Goal: Check status

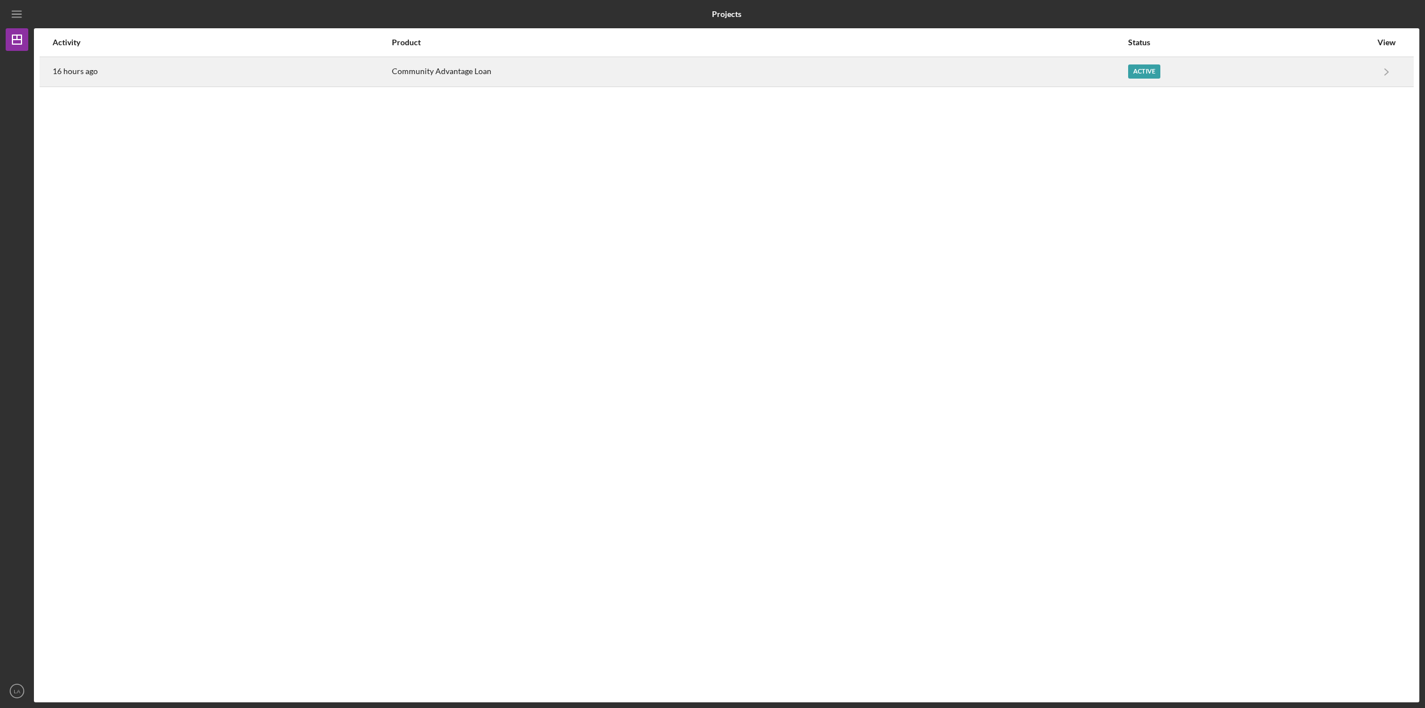
click at [1353, 67] on div "Active" at bounding box center [1249, 72] width 243 height 28
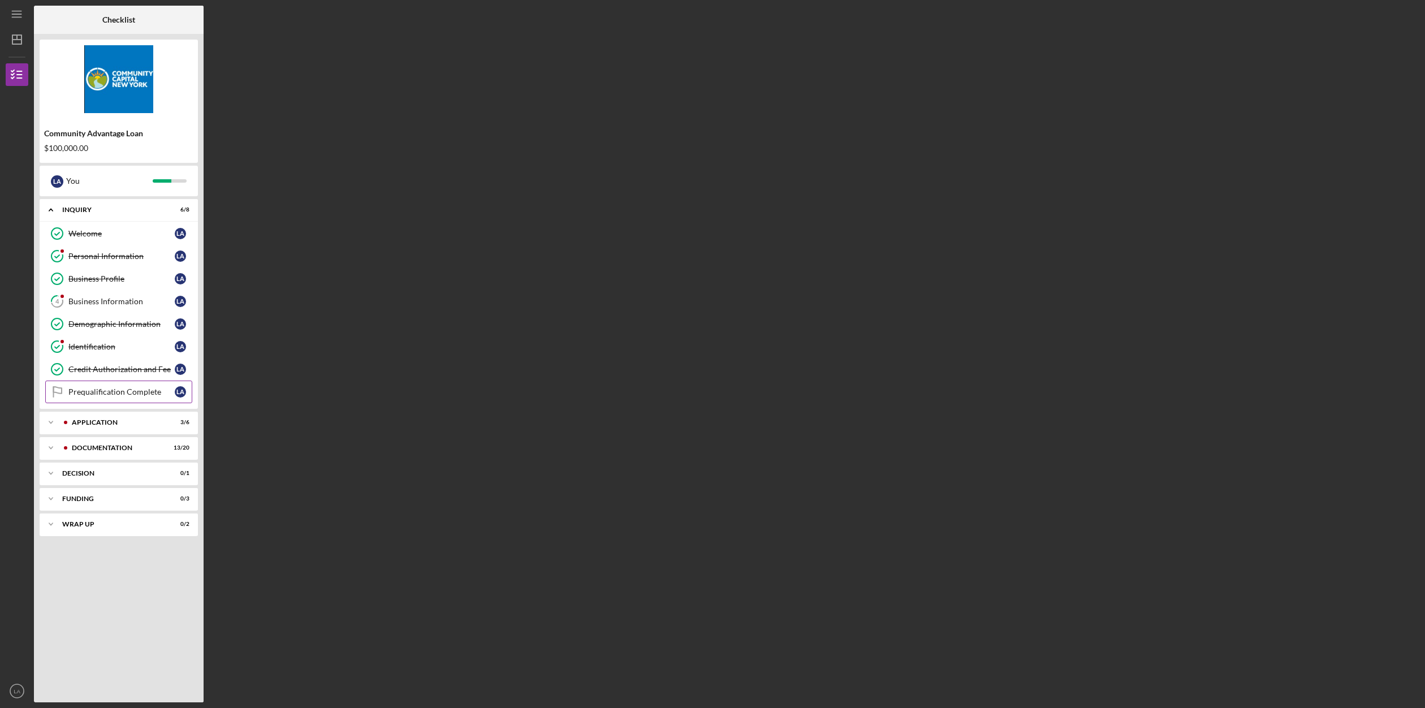
click at [127, 383] on link "Prequalification Complete Prequalification Complete L A" at bounding box center [118, 392] width 147 height 23
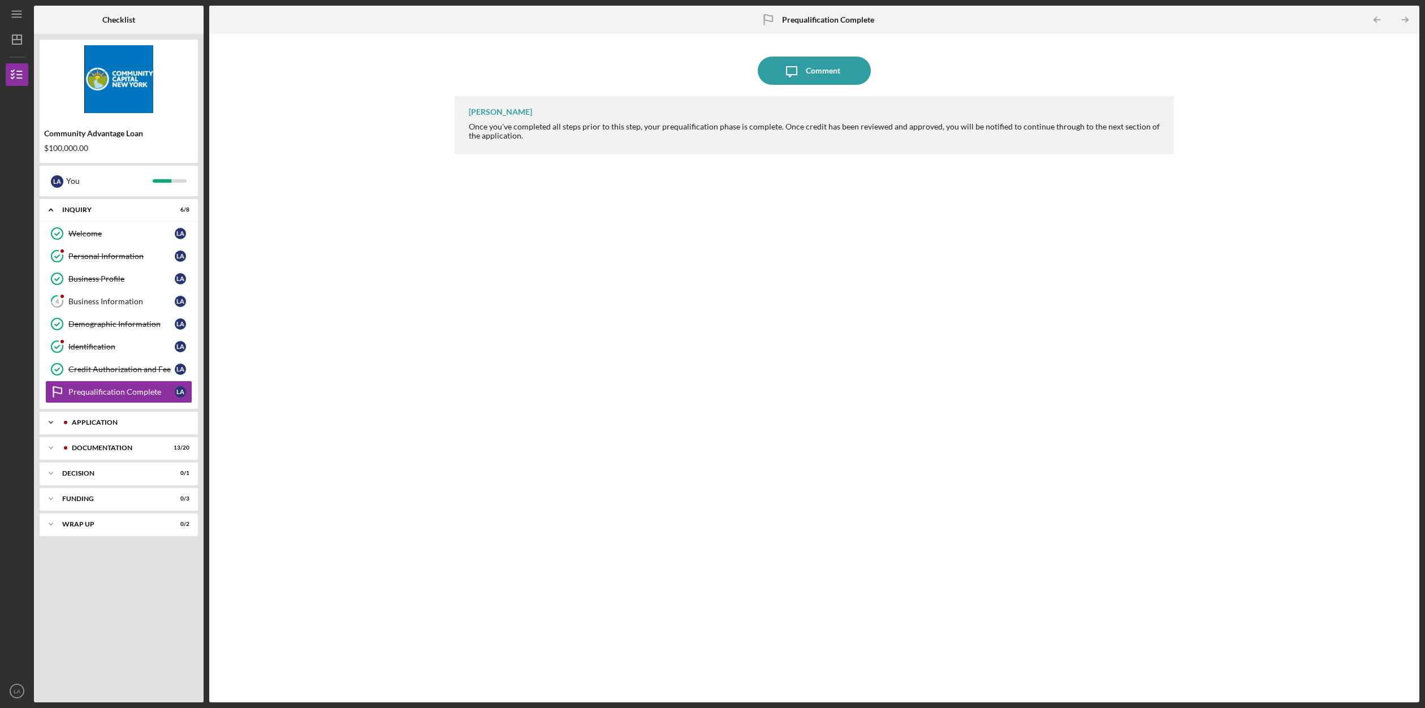
click at [131, 420] on div "Application" at bounding box center [128, 422] width 112 height 7
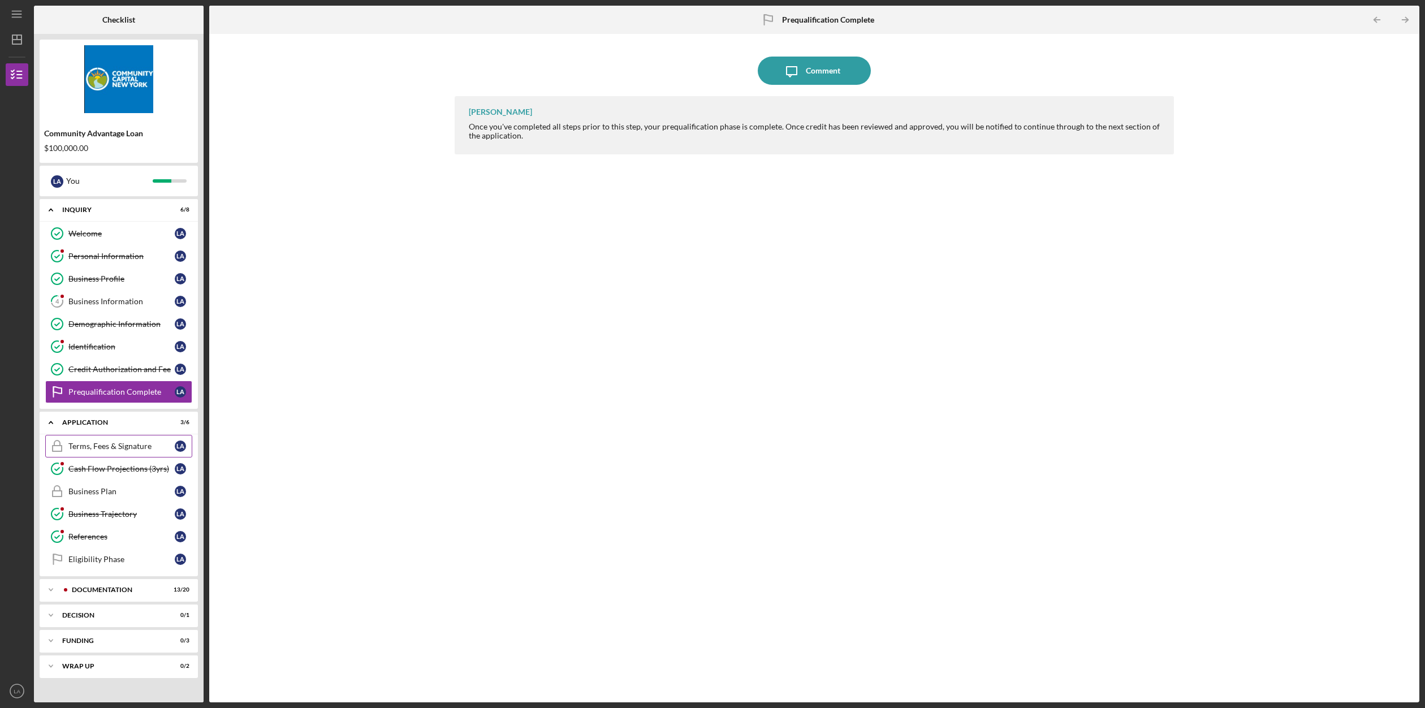
click at [109, 443] on div "Terms, Fees & Signature" at bounding box center [121, 446] width 106 height 9
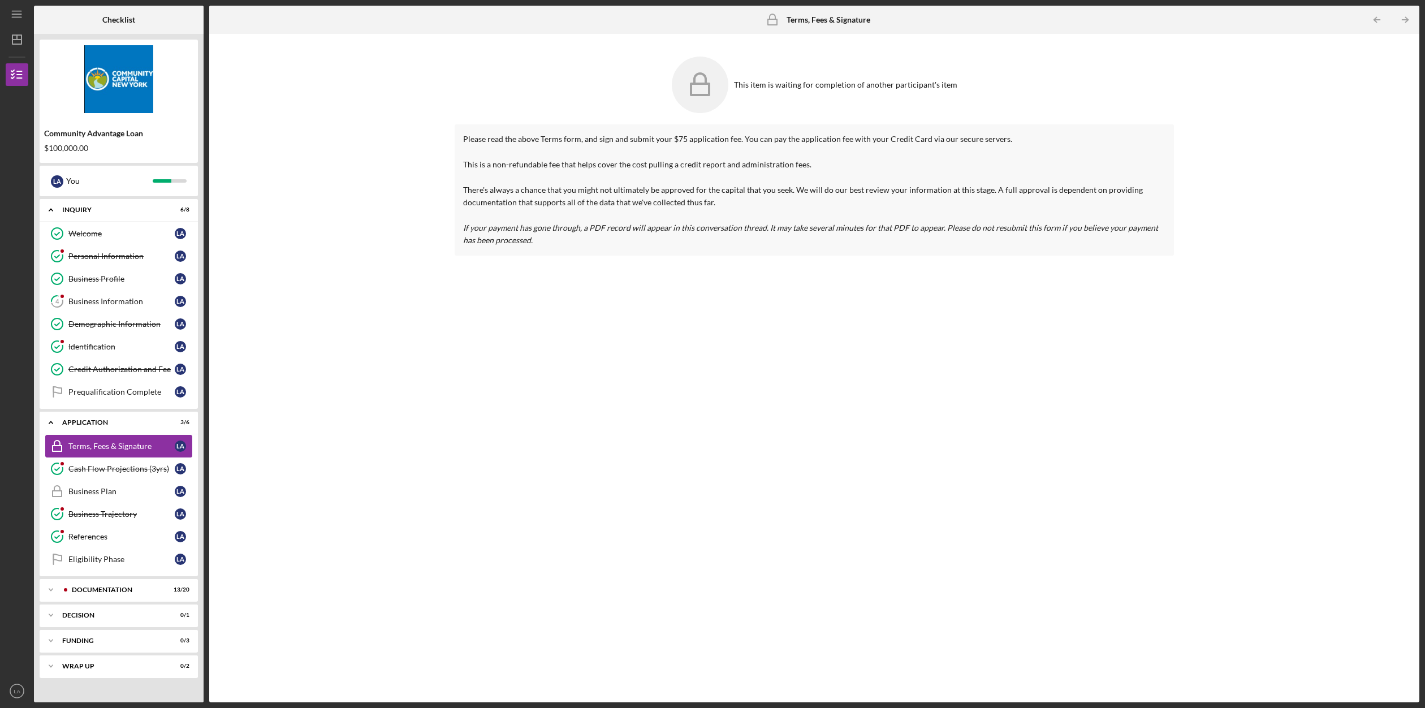
click at [138, 446] on div "Terms, Fees & Signature" at bounding box center [121, 446] width 106 height 9
click at [11, 690] on icon "LA" at bounding box center [17, 691] width 23 height 28
